Goal: Information Seeking & Learning: Learn about a topic

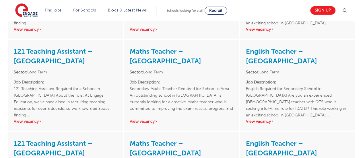
scroll to position [765, 0]
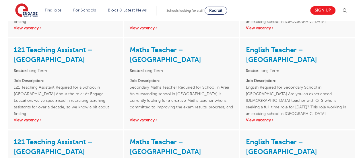
click at [57, 85] on p "Job Description: 121 Teaching Assistant Required for a School in [GEOGRAPHIC_DA…" at bounding box center [65, 93] width 103 height 33
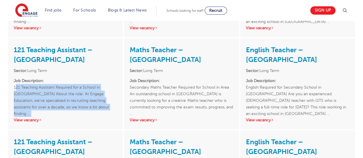
click at [57, 85] on p "Job Description: 121 Teaching Assistant Required for a School in [GEOGRAPHIC_DA…" at bounding box center [65, 93] width 103 height 33
click at [57, 85] on p "Job Description: 121 Teaching Assistant Required for a School in Wandsworth Abo…" at bounding box center [65, 93] width 103 height 33
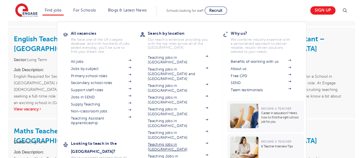
scroll to position [511, 0]
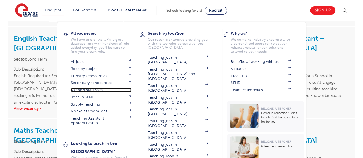
click at [107, 89] on link "Support staff roles" at bounding box center [101, 90] width 60 height 5
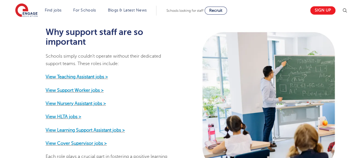
scroll to position [289, 0]
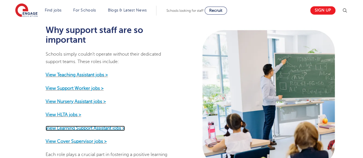
click at [98, 126] on strong "View Learning Support Assistant jobs >" at bounding box center [85, 128] width 79 height 5
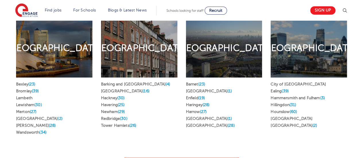
scroll to position [277, 0]
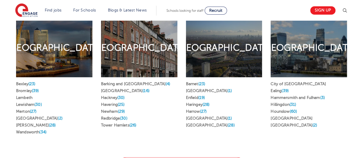
click at [42, 129] on li "Wandsworth (34)" at bounding box center [54, 132] width 76 height 7
click at [44, 130] on span "(34)" at bounding box center [42, 132] width 7 height 4
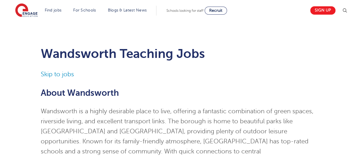
click at [54, 73] on link "Skip to jobs" at bounding box center [57, 74] width 33 height 7
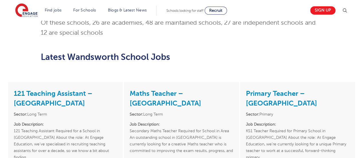
scroll to position [405, 0]
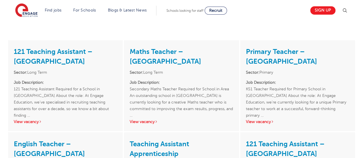
click at [48, 46] on h3 "121 Teaching Assistant – [GEOGRAPHIC_DATA]" at bounding box center [65, 56] width 103 height 20
click at [33, 120] on link "View vacancy" at bounding box center [28, 122] width 28 height 4
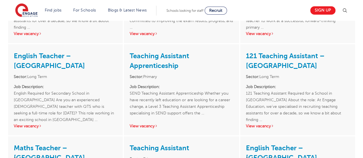
scroll to position [493, 0]
click at [264, 123] on link "View vacancy" at bounding box center [260, 125] width 28 height 4
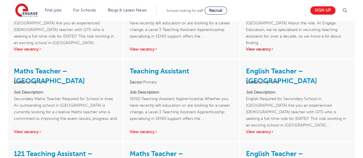
scroll to position [607, 0]
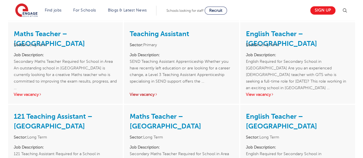
click at [146, 92] on link "View vacancy" at bounding box center [144, 94] width 28 height 4
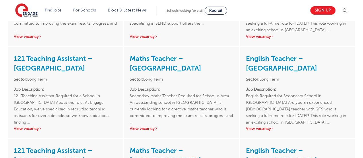
scroll to position [666, 0]
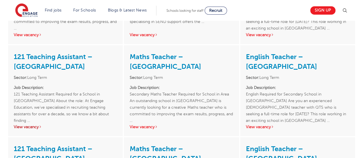
click at [30, 125] on link "View vacancy" at bounding box center [28, 127] width 28 height 4
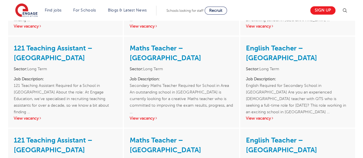
scroll to position [767, 0]
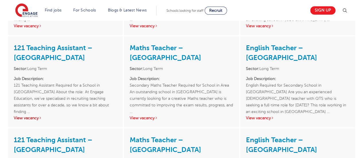
click at [31, 116] on link "View vacancy" at bounding box center [28, 118] width 28 height 4
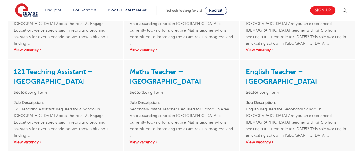
scroll to position [837, 0]
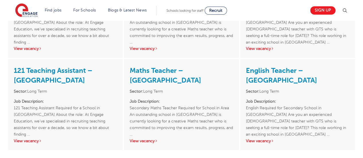
click at [30, 127] on div "121 Teaching Assistant – Wandsworth Sector: Long Term Job Description: 121 Teac…" at bounding box center [65, 104] width 115 height 91
click at [32, 139] on link "View vacancy" at bounding box center [28, 141] width 28 height 4
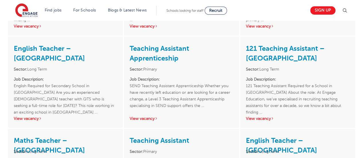
scroll to position [500, 0]
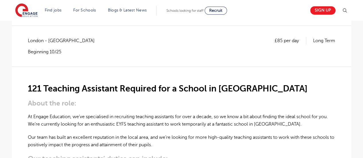
scroll to position [114, 0]
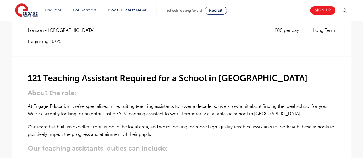
scroll to position [124, 0]
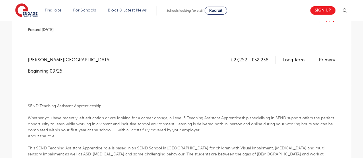
scroll to position [97, 0]
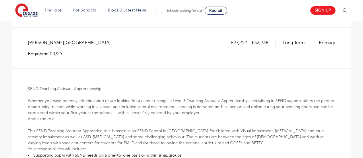
click at [122, 107] on p "Whether you have recently left education or are looking for a career change, a …" at bounding box center [181, 107] width 307 height 18
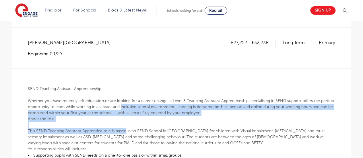
drag, startPoint x: 122, startPoint y: 107, endPoint x: 116, endPoint y: 128, distance: 21.4
click at [116, 128] on p "This SEND Teaching Assistant Apprentice role is based in an SEND School in Wimb…" at bounding box center [181, 137] width 307 height 18
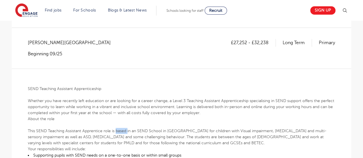
click at [116, 128] on p "This SEND Teaching Assistant Apprentice role is based in an SEND School in Wimb…" at bounding box center [181, 137] width 307 height 18
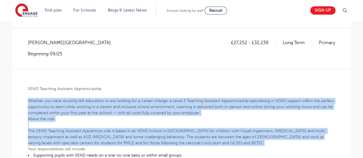
drag, startPoint x: 116, startPoint y: 128, endPoint x: 136, endPoint y: 102, distance: 32.7
click at [136, 102] on p "Whether you have recently left education or are looking for a career change, a …" at bounding box center [181, 107] width 307 height 18
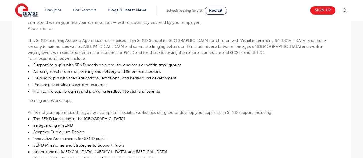
scroll to position [189, 0]
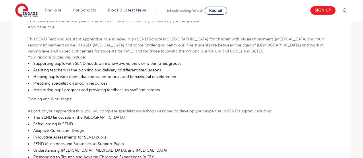
click at [136, 102] on p at bounding box center [181, 105] width 307 height 6
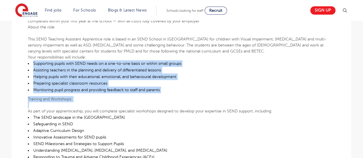
drag, startPoint x: 136, startPoint y: 102, endPoint x: 160, endPoint y: 55, distance: 53.2
click at [160, 55] on div "SEND Teaching Assistant Apprenticeship Whether you have recently left education…" at bounding box center [181, 161] width 307 height 368
click at [160, 55] on p "Your responsibilities will include:" at bounding box center [181, 57] width 307 height 6
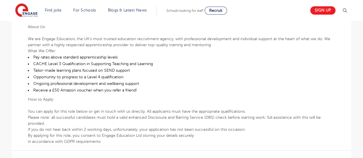
scroll to position [391, 0]
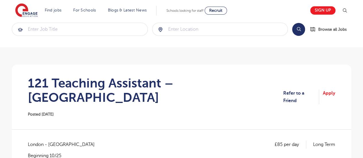
scroll to position [85, 0]
